Goal: Task Accomplishment & Management: Check status

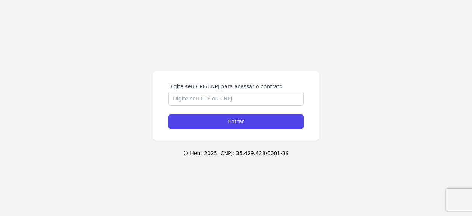
click at [212, 91] on div "Digite seu CPF/CNPJ para acessar o contrato" at bounding box center [236, 94] width 136 height 23
click at [210, 97] on input "Digite seu CPF/CNPJ para acessar o contrato" at bounding box center [236, 98] width 136 height 14
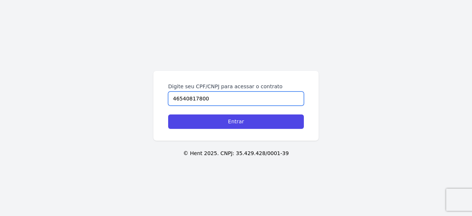
type input "46540817800"
click at [168, 114] on input "Entrar" at bounding box center [236, 121] width 136 height 14
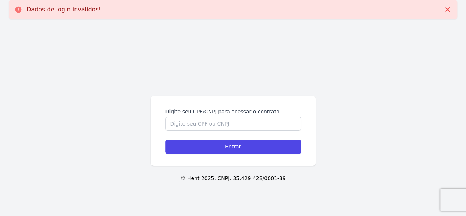
click at [208, 132] on form "Digite seu CPF/CNPJ para acessar o contrato Entrar" at bounding box center [233, 131] width 136 height 46
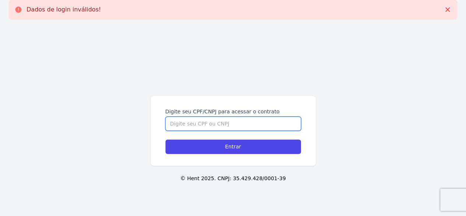
click at [208, 121] on input "Digite seu CPF/CNPJ para acessar o contrato" at bounding box center [233, 123] width 136 height 14
type input "46540817800"
click at [165, 139] on input "Entrar" at bounding box center [233, 146] width 136 height 14
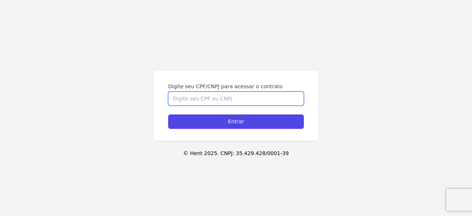
click at [220, 92] on input "Digite seu CPF/CNPJ para acessar o contrato" at bounding box center [236, 98] width 136 height 14
type input "46540817800"
click at [168, 114] on input "Entrar" at bounding box center [236, 121] width 136 height 14
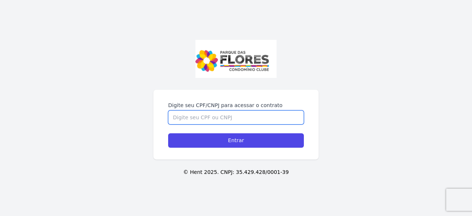
click at [195, 123] on input "Digite seu CPF/CNPJ para acessar o contrato" at bounding box center [236, 117] width 136 height 14
type input "46540817800"
click at [168, 133] on input "Entrar" at bounding box center [236, 140] width 136 height 14
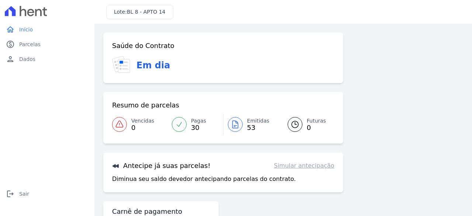
click at [154, 60] on h3 "Em dia" at bounding box center [153, 65] width 34 height 13
click at [238, 127] on div at bounding box center [235, 124] width 15 height 15
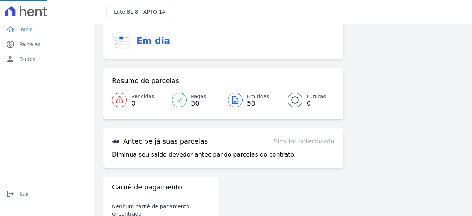
scroll to position [38, 0]
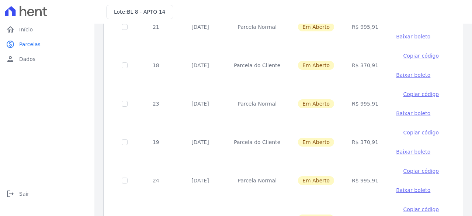
scroll to position [177, 0]
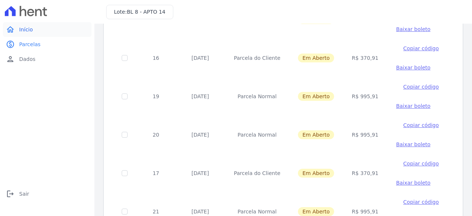
click at [29, 28] on span "Início" at bounding box center [26, 29] width 14 height 7
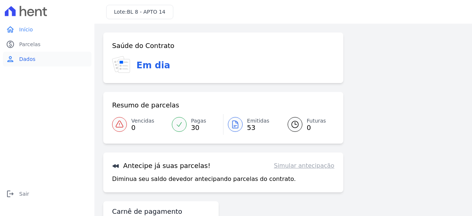
click at [22, 60] on span "Dados" at bounding box center [27, 58] width 16 height 7
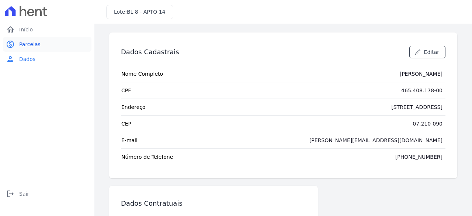
click at [25, 44] on span "Parcelas" at bounding box center [29, 44] width 21 height 7
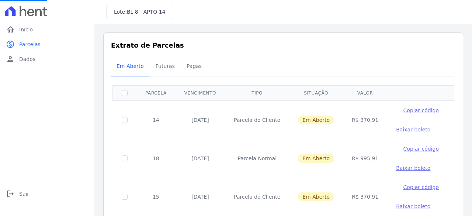
scroll to position [37, 0]
click at [187, 66] on span "Pagas" at bounding box center [194, 66] width 24 height 15
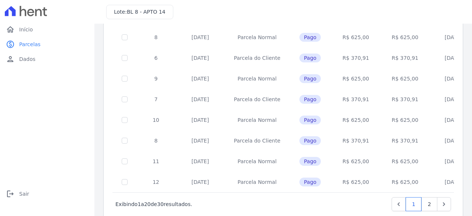
scroll to position [345, 0]
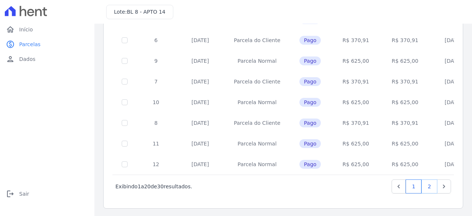
click at [426, 187] on link "2" at bounding box center [429, 186] width 16 height 14
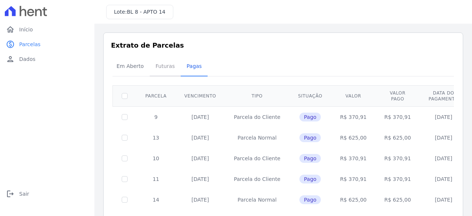
click at [167, 70] on span "Futuras" at bounding box center [165, 66] width 28 height 15
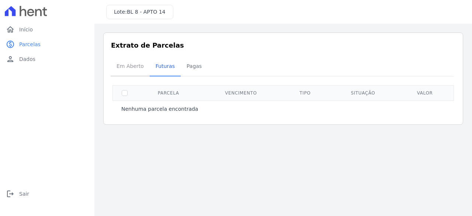
click at [125, 68] on span "Em Aberto" at bounding box center [130, 66] width 36 height 15
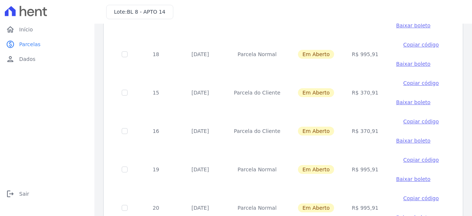
scroll to position [103, 0]
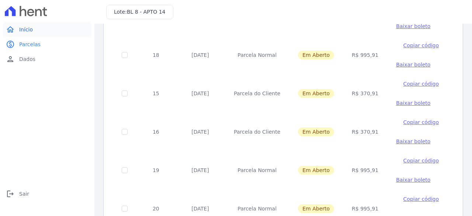
click at [34, 24] on link "home Início" at bounding box center [47, 29] width 88 height 15
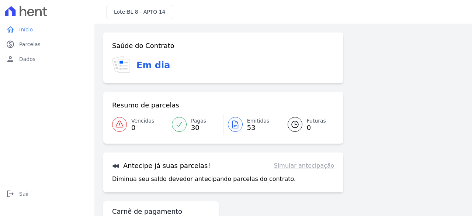
click at [127, 11] on span "BL 8 - APTO 14" at bounding box center [146, 12] width 39 height 6
click at [152, 66] on h3 "Em dia" at bounding box center [153, 65] width 34 height 13
click at [122, 65] on icon at bounding box center [123, 65] width 11 height 13
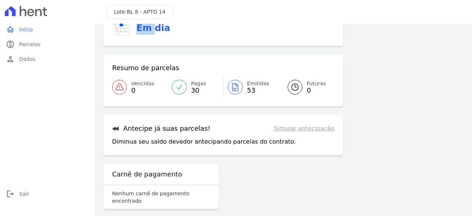
scroll to position [38, 0]
click at [116, 127] on icon at bounding box center [115, 128] width 6 height 4
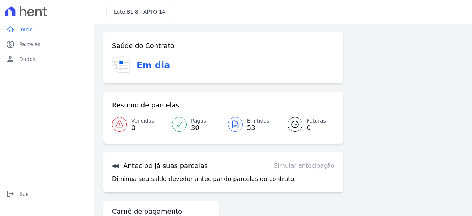
click at [302, 168] on link "Simular antecipação" at bounding box center [304, 165] width 60 height 9
click at [177, 180] on p "Diminua seu saldo devedor antecipando parcelas do contrato." at bounding box center [203, 178] width 183 height 9
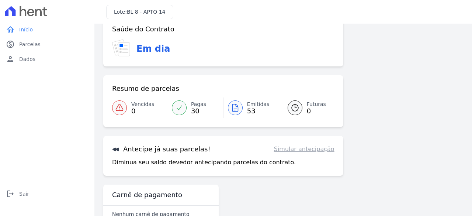
scroll to position [1, 0]
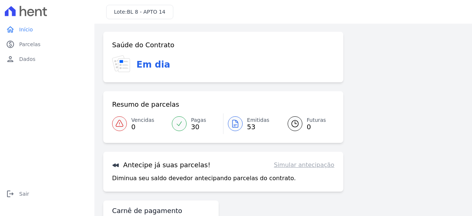
click at [183, 125] on div at bounding box center [179, 123] width 15 height 15
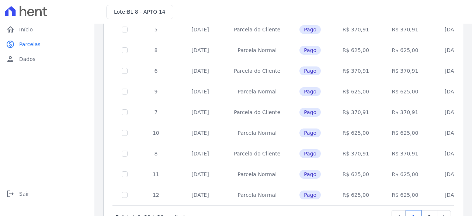
scroll to position [345, 0]
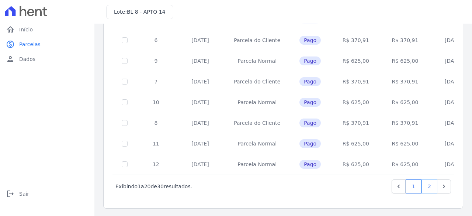
click at [423, 189] on link "2" at bounding box center [429, 186] width 16 height 14
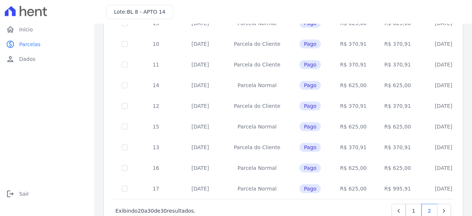
scroll to position [139, 0]
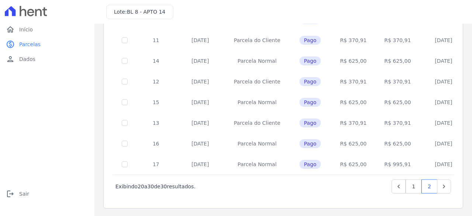
click at [209, 166] on td "25/08/2025" at bounding box center [199, 164] width 49 height 21
click at [204, 163] on td "25/08/2025" at bounding box center [199, 164] width 49 height 21
click at [246, 164] on td "Parcela Normal" at bounding box center [257, 164] width 64 height 21
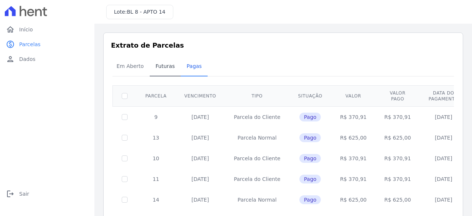
scroll to position [0, 0]
click at [163, 70] on span "Futuras" at bounding box center [165, 66] width 28 height 15
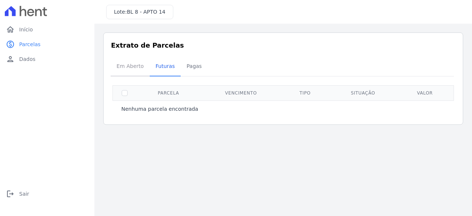
click at [123, 64] on span "Em Aberto" at bounding box center [130, 66] width 36 height 15
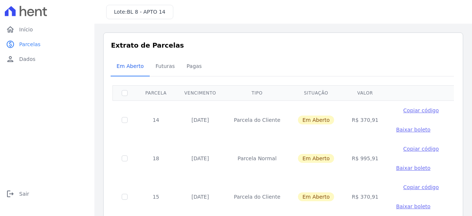
click at [396, 166] on span "Baixar boleto" at bounding box center [413, 168] width 34 height 6
click at [396, 129] on span "Baixar boleto" at bounding box center [413, 129] width 34 height 6
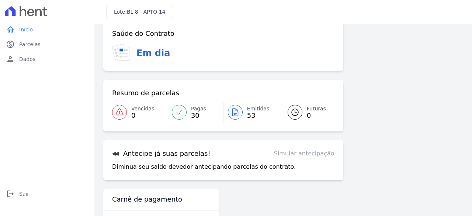
scroll to position [1, 0]
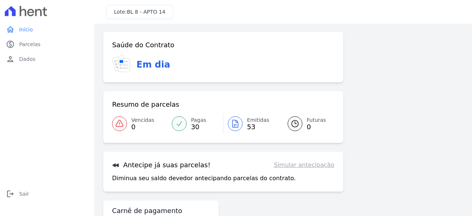
click at [249, 120] on span "Emitidas" at bounding box center [258, 120] width 22 height 8
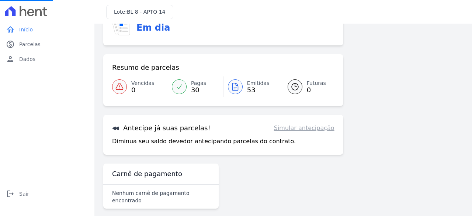
scroll to position [0, 0]
